Goal: Find specific page/section: Find specific page/section

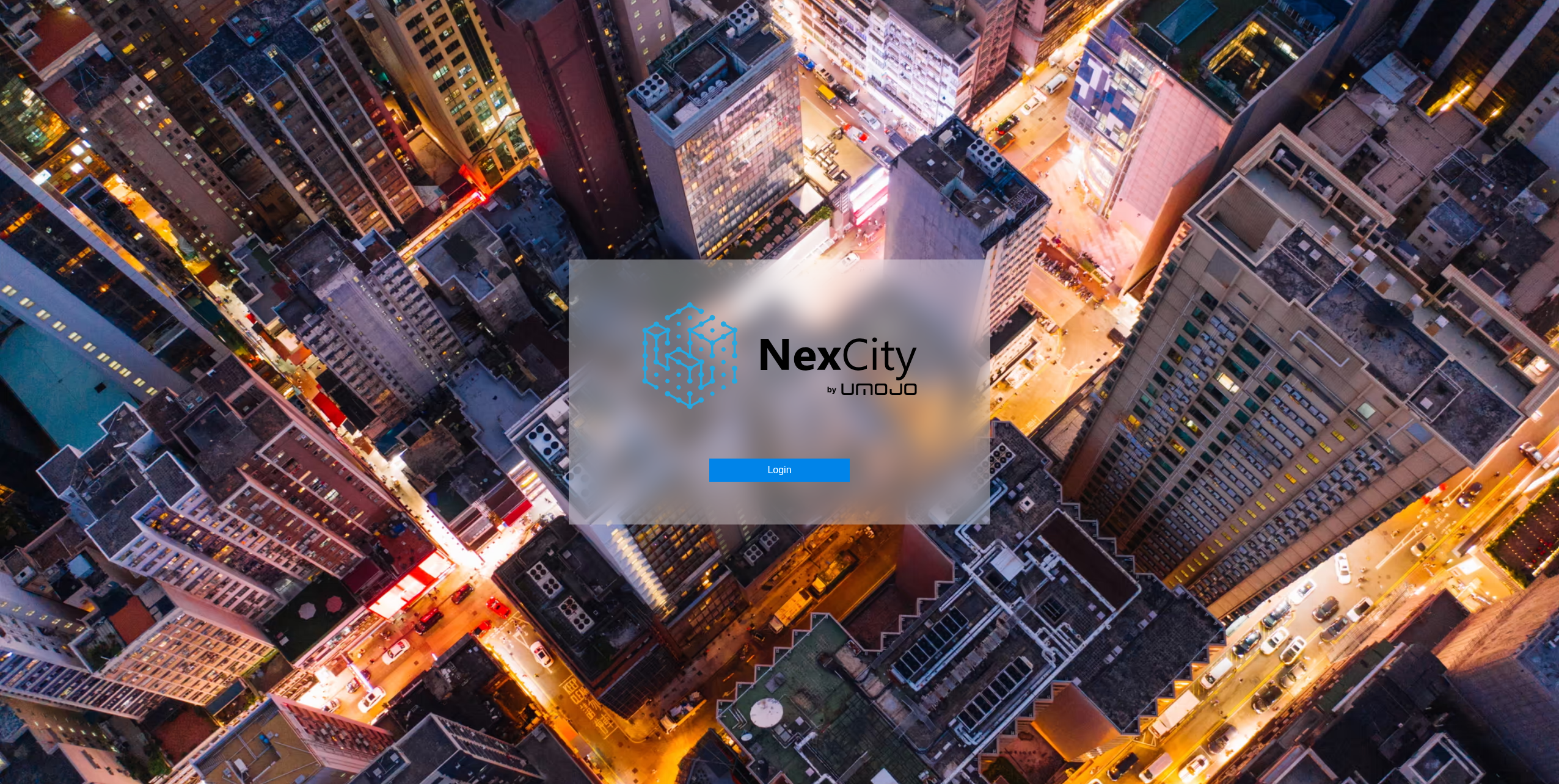
click at [814, 460] on button "Login" at bounding box center [778, 470] width 140 height 23
click at [1243, 514] on div "Login" at bounding box center [779, 392] width 1559 height 784
click at [346, 275] on div "Login" at bounding box center [779, 392] width 1559 height 784
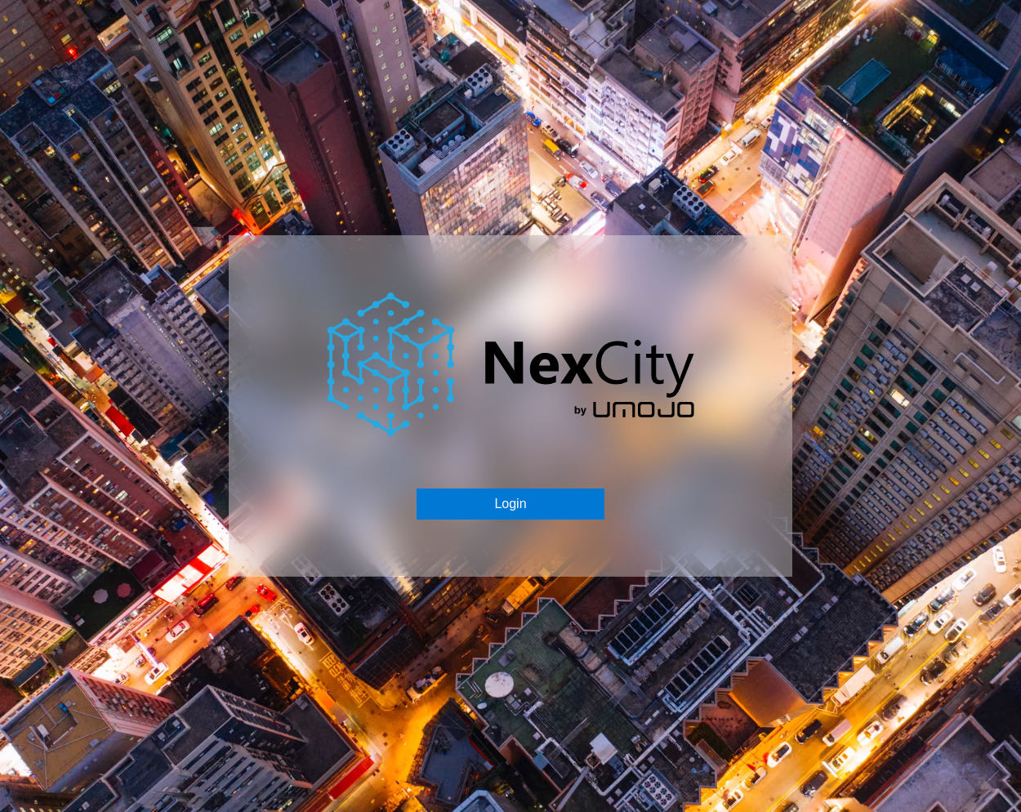
click at [266, 187] on div "Login" at bounding box center [510, 406] width 1021 height 812
click at [302, 286] on div "Login" at bounding box center [511, 405] width 564 height 341
drag, startPoint x: 465, startPoint y: 392, endPoint x: 452, endPoint y: 393, distance: 13.1
click at [465, 392] on img at bounding box center [511, 364] width 368 height 144
click at [542, 329] on img at bounding box center [511, 364] width 368 height 144
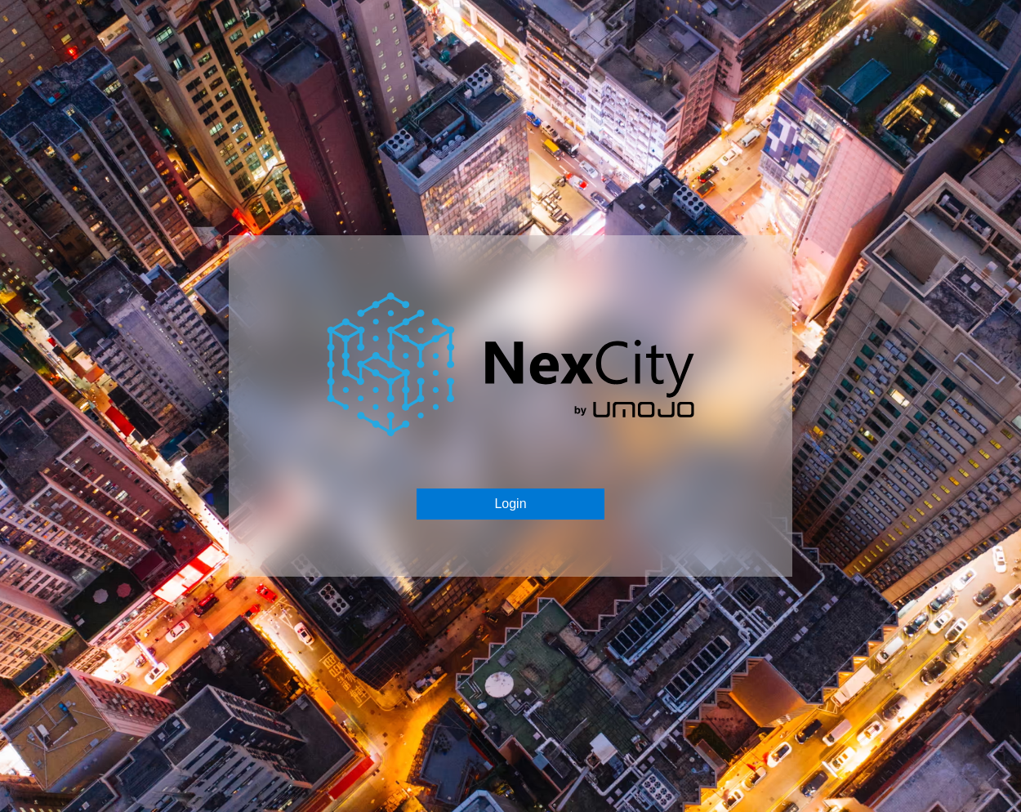
click at [350, 299] on img at bounding box center [511, 364] width 368 height 144
click at [214, 143] on div "Login" at bounding box center [510, 406] width 1021 height 812
click at [240, 103] on div "Login" at bounding box center [510, 406] width 1021 height 812
click at [238, 162] on div "Login" at bounding box center [510, 406] width 1021 height 812
click at [144, 118] on div "Login" at bounding box center [510, 406] width 1021 height 812
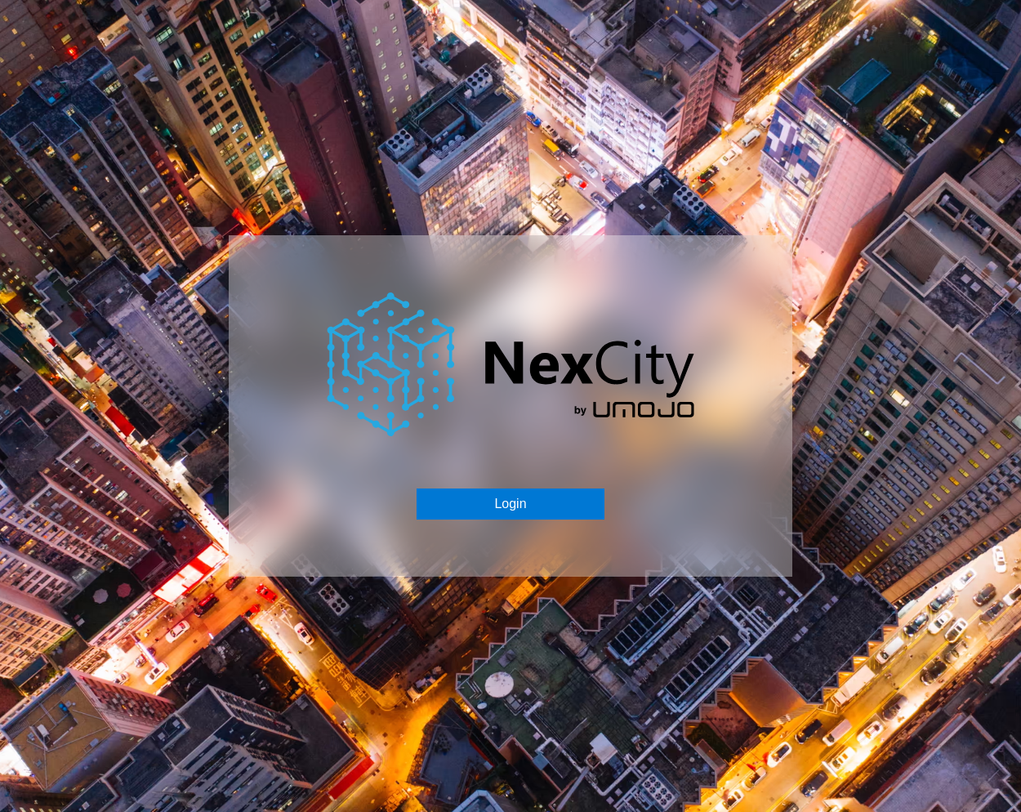
drag, startPoint x: 292, startPoint y: 141, endPoint x: 216, endPoint y: 119, distance: 78.9
click at [288, 140] on div "Login" at bounding box center [510, 406] width 1021 height 812
click at [270, 189] on div "Login" at bounding box center [510, 406] width 1021 height 812
click at [511, 503] on button "Login" at bounding box center [510, 504] width 187 height 31
click at [509, 509] on button "Login" at bounding box center [510, 504] width 187 height 31
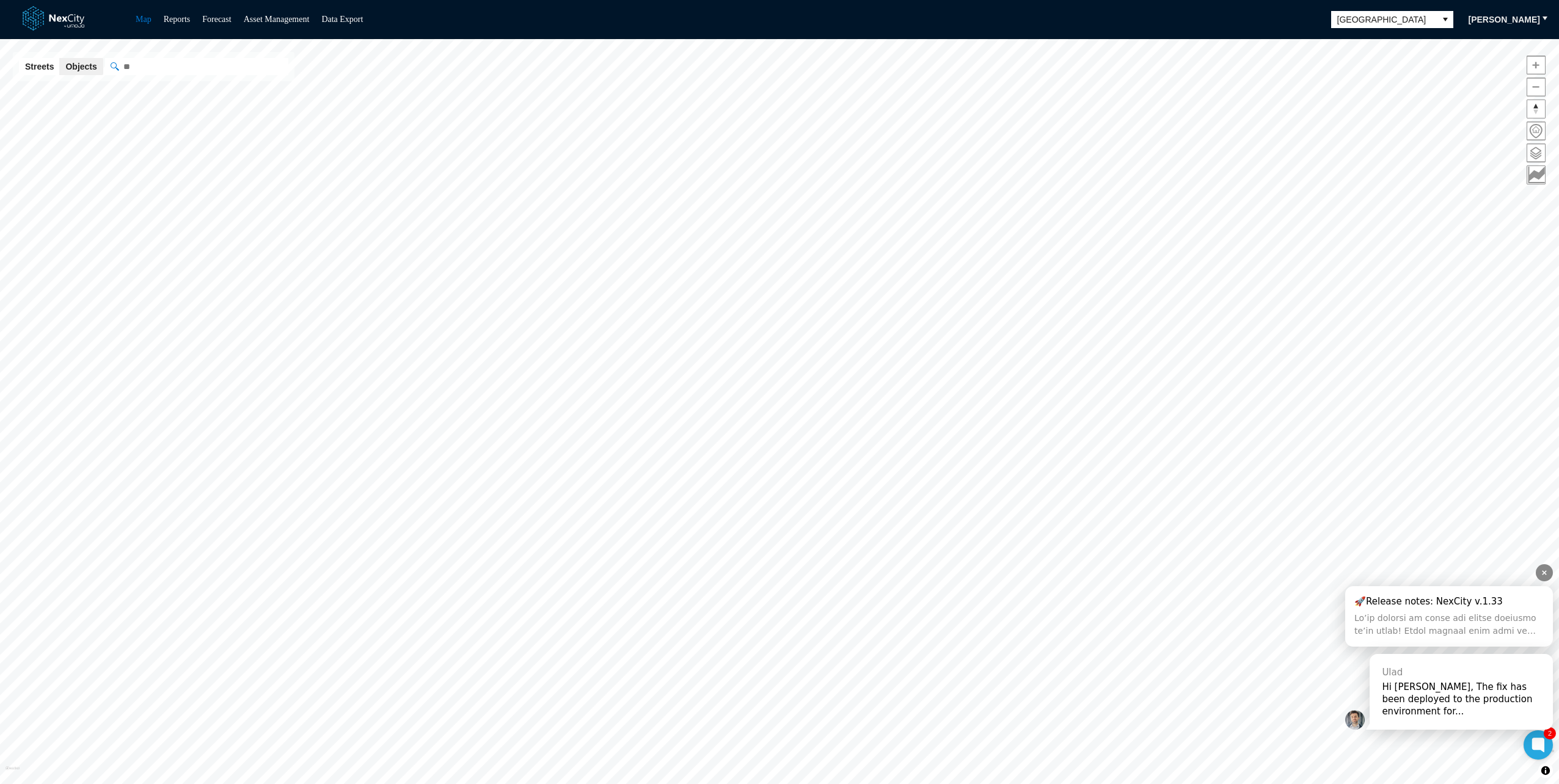
click at [1447, 718] on div "Ulad Hi [PERSON_NAME], The fix has been deployed to the production environment …" at bounding box center [1461, 691] width 183 height 75
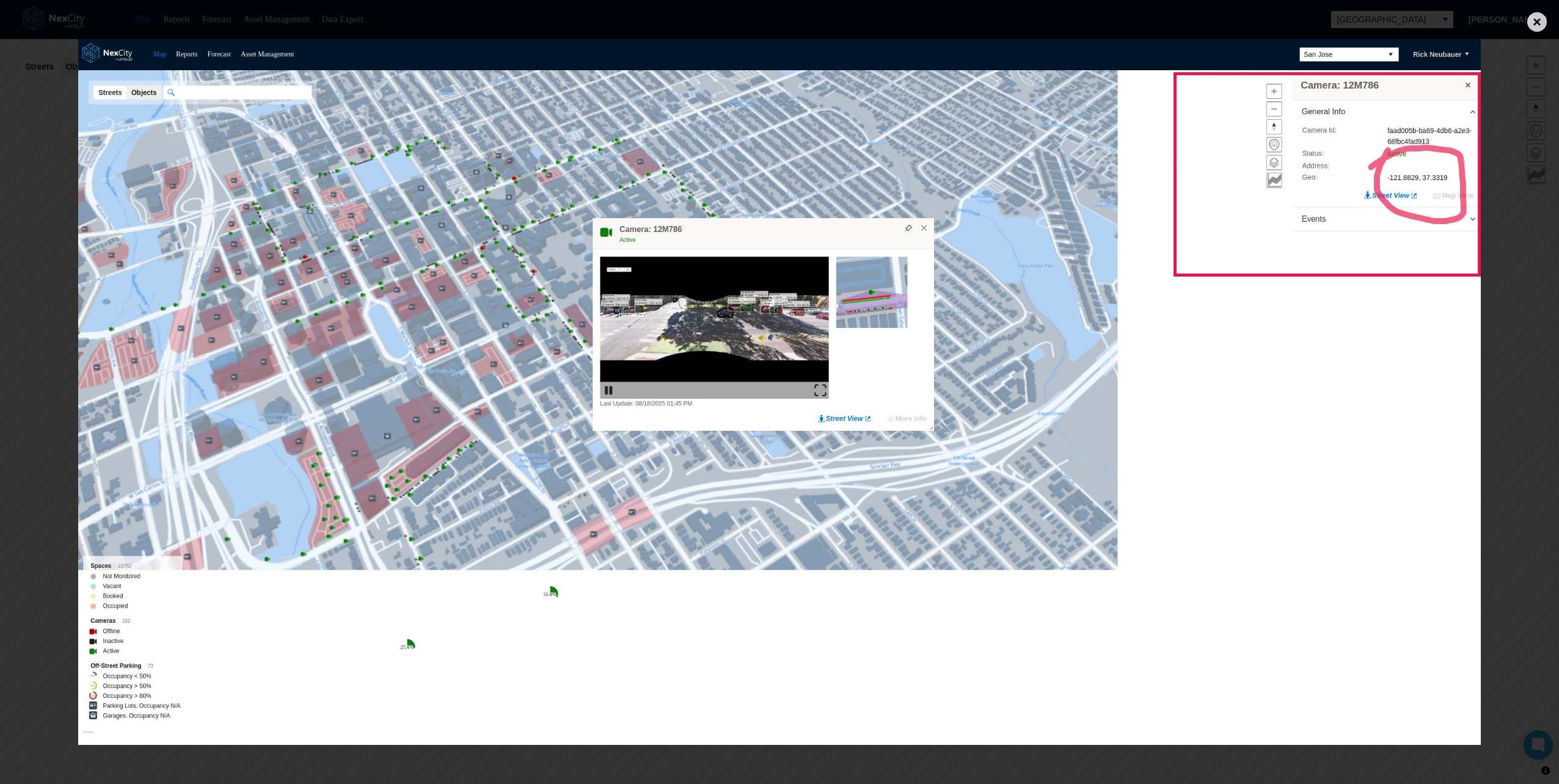
click at [1380, 455] on img at bounding box center [780, 392] width 1403 height 706
click at [1482, 405] on div at bounding box center [779, 392] width 1559 height 784
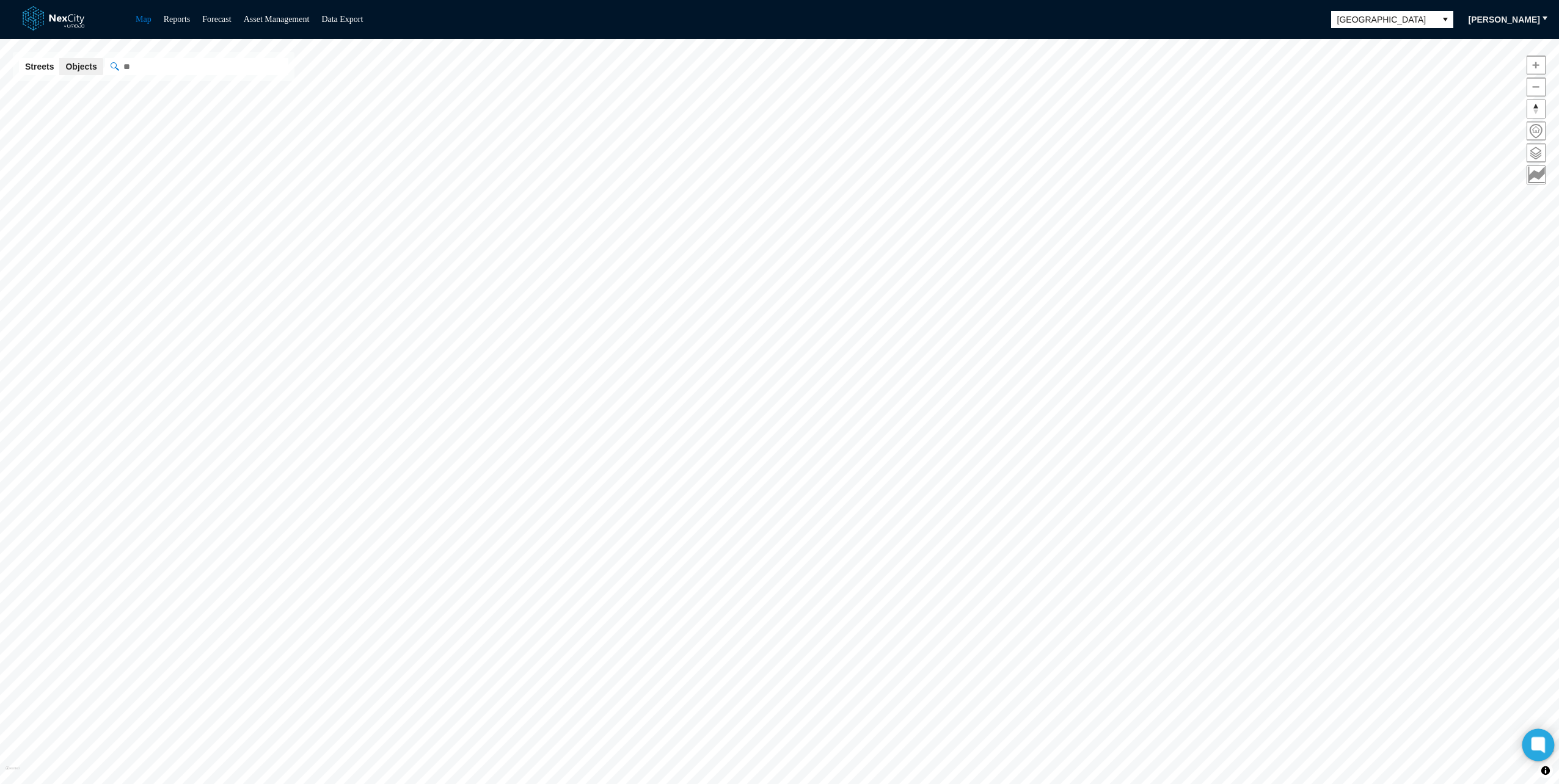
click at [1540, 746] on icon at bounding box center [1538, 744] width 9 height 5
click at [1388, 15] on span "[GEOGRAPHIC_DATA]" at bounding box center [1384, 19] width 93 height 12
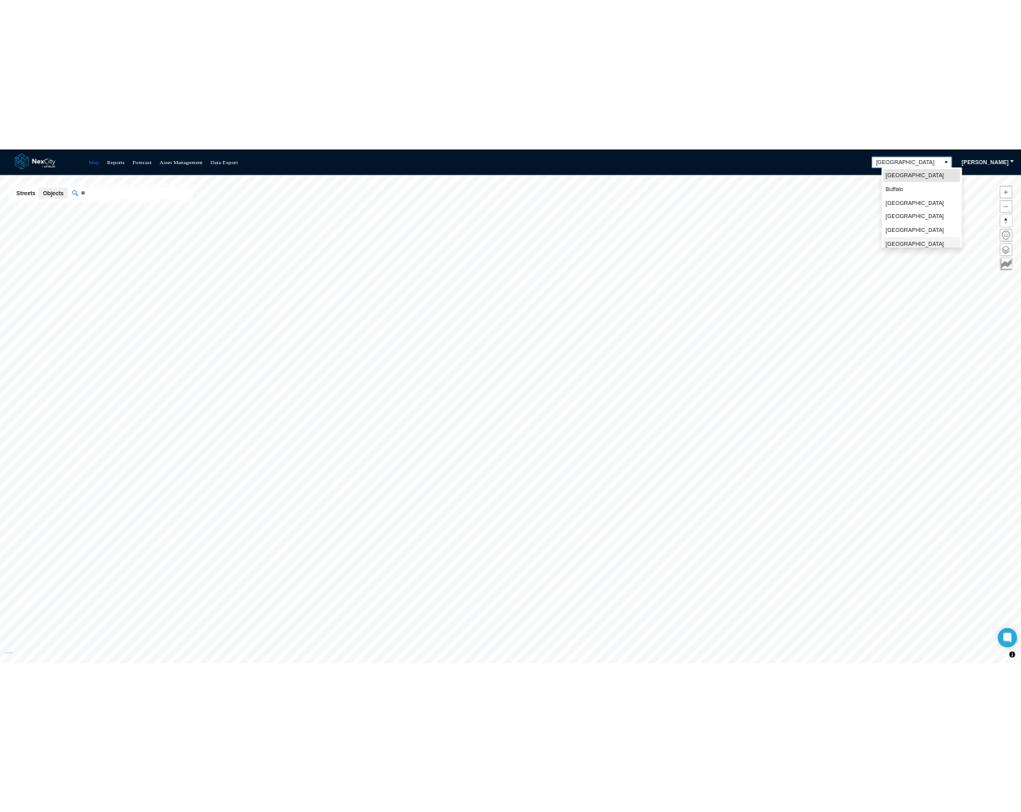
scroll to position [36, 0]
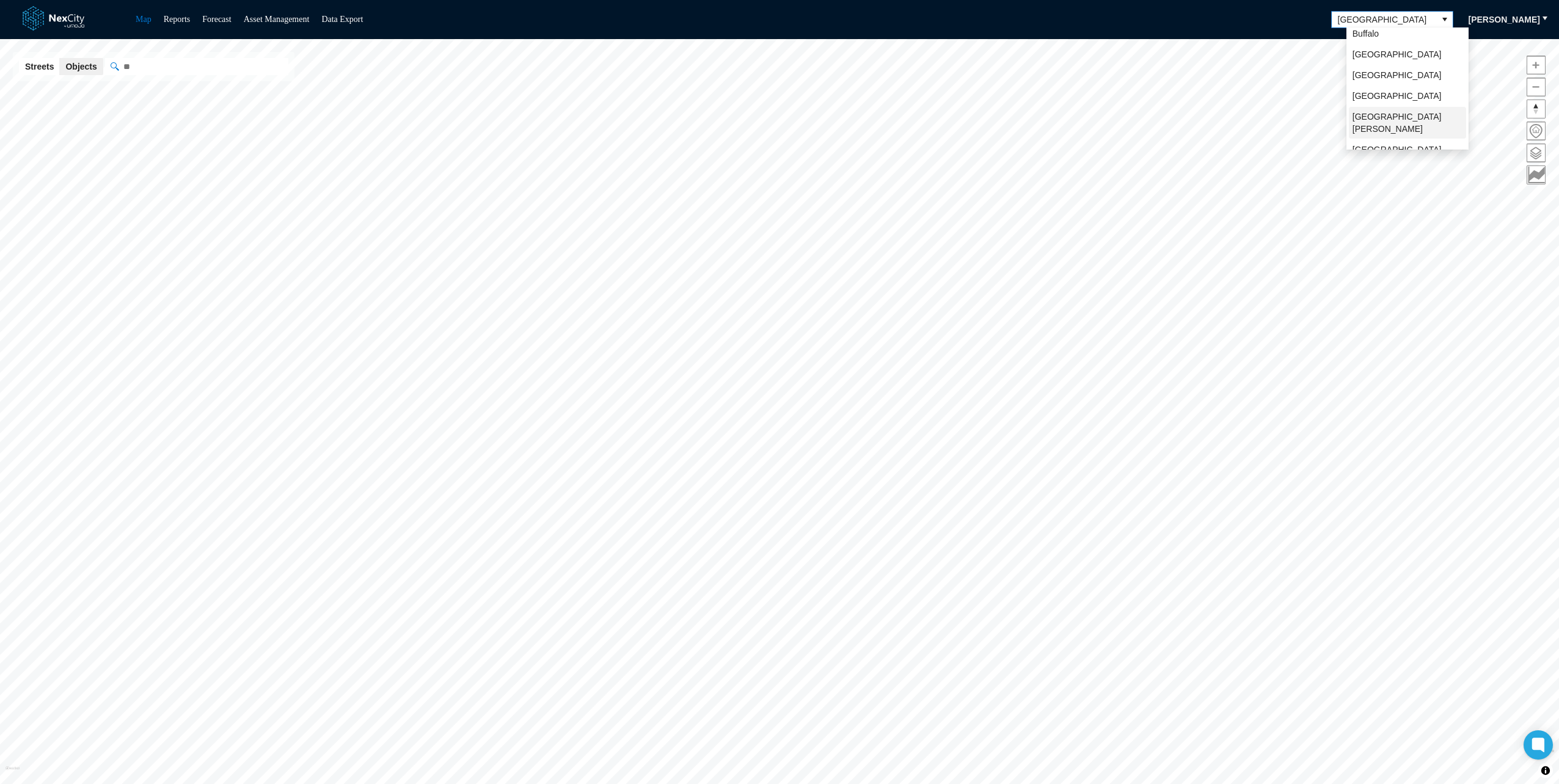
click at [1388, 121] on li "[GEOGRAPHIC_DATA][PERSON_NAME]" at bounding box center [1407, 123] width 117 height 31
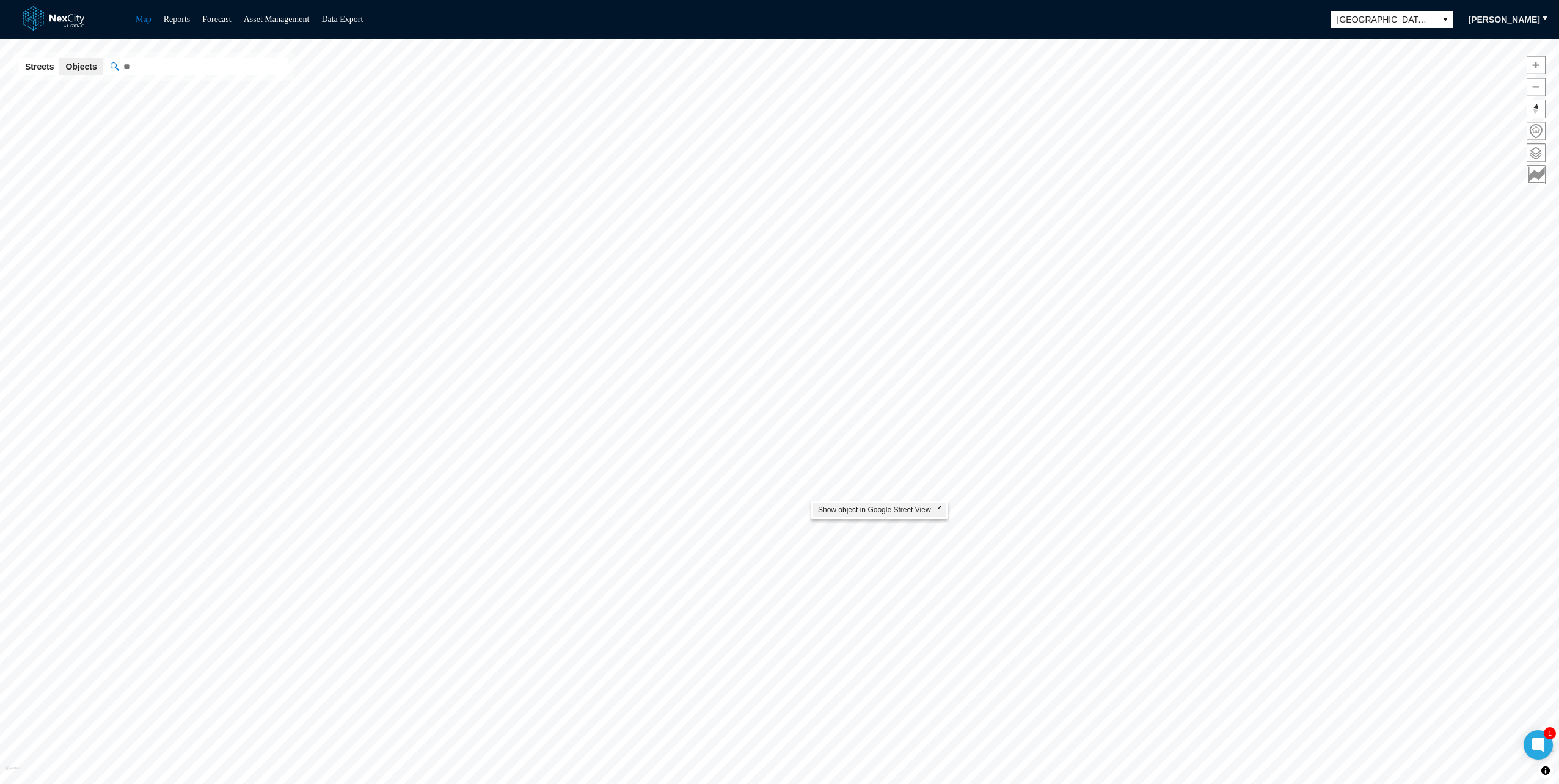
click at [752, 474] on div "San [PERSON_NAME] KPI overview Reports 0 On-Street parking zones | 0 Off-Street…" at bounding box center [779, 411] width 1559 height 745
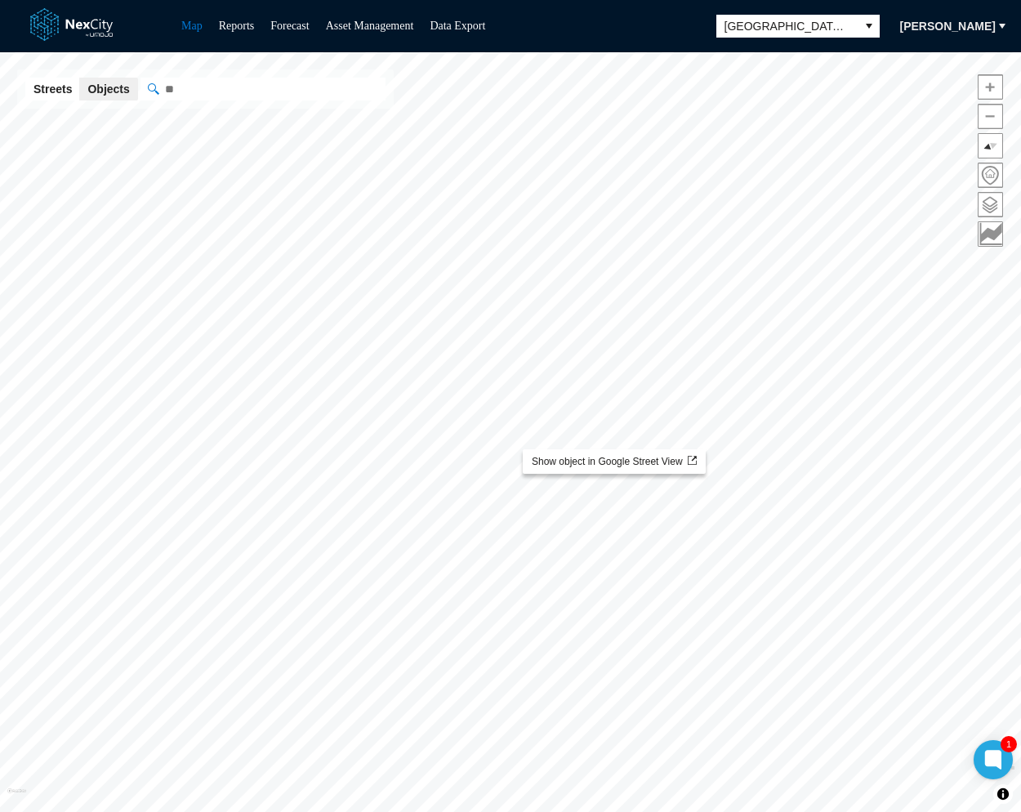
click at [595, 529] on div "San [PERSON_NAME] KPI overview Reports 0 On-Street parking zones | 0 Off-Street…" at bounding box center [510, 432] width 1021 height 760
